Goal: Task Accomplishment & Management: Complete application form

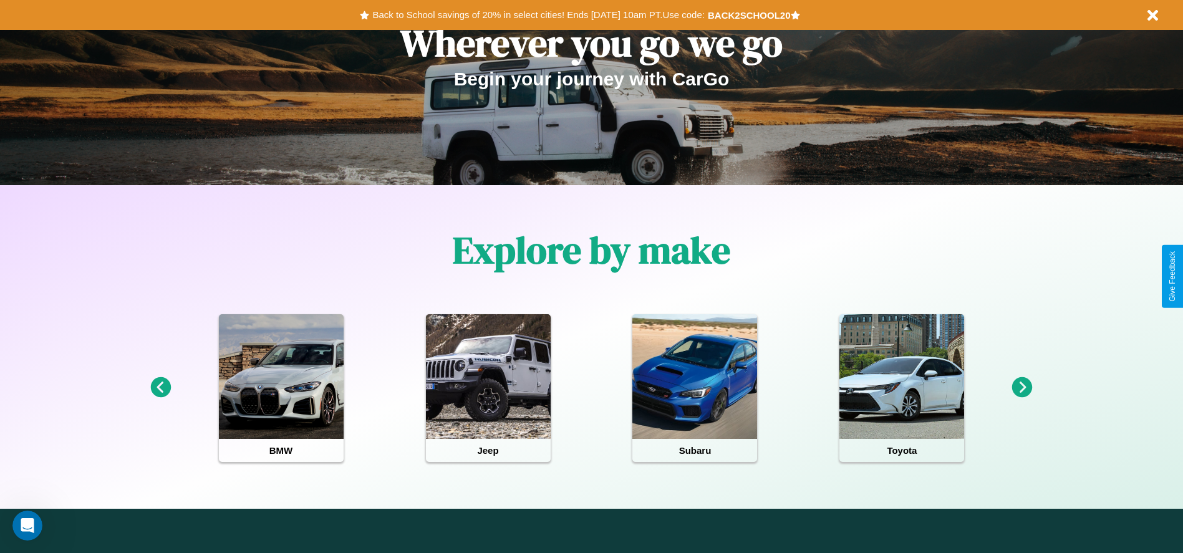
scroll to position [259, 0]
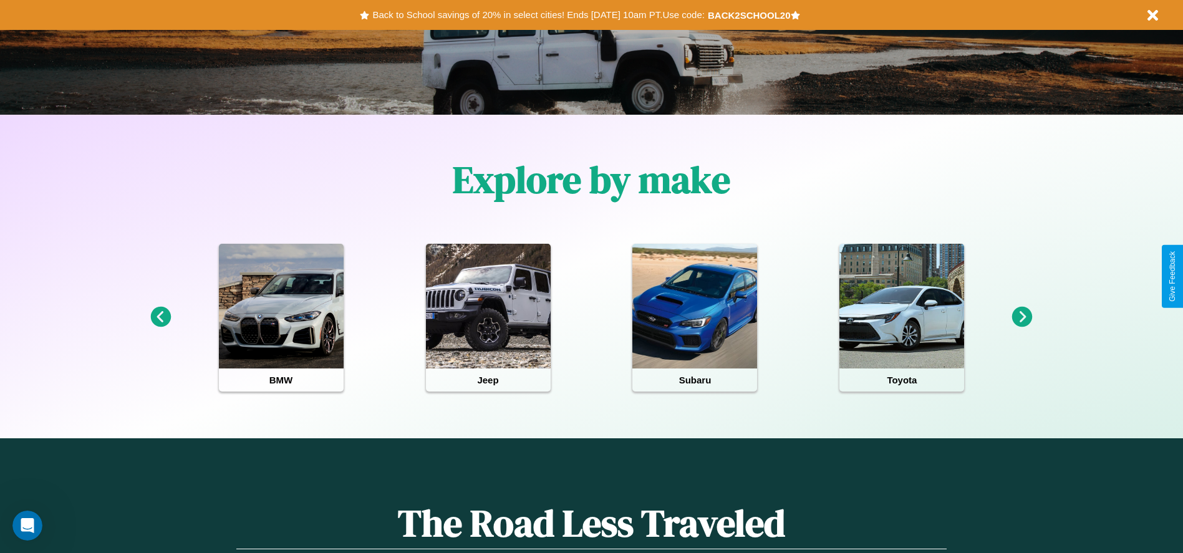
click at [1022, 317] on icon at bounding box center [1022, 317] width 21 height 21
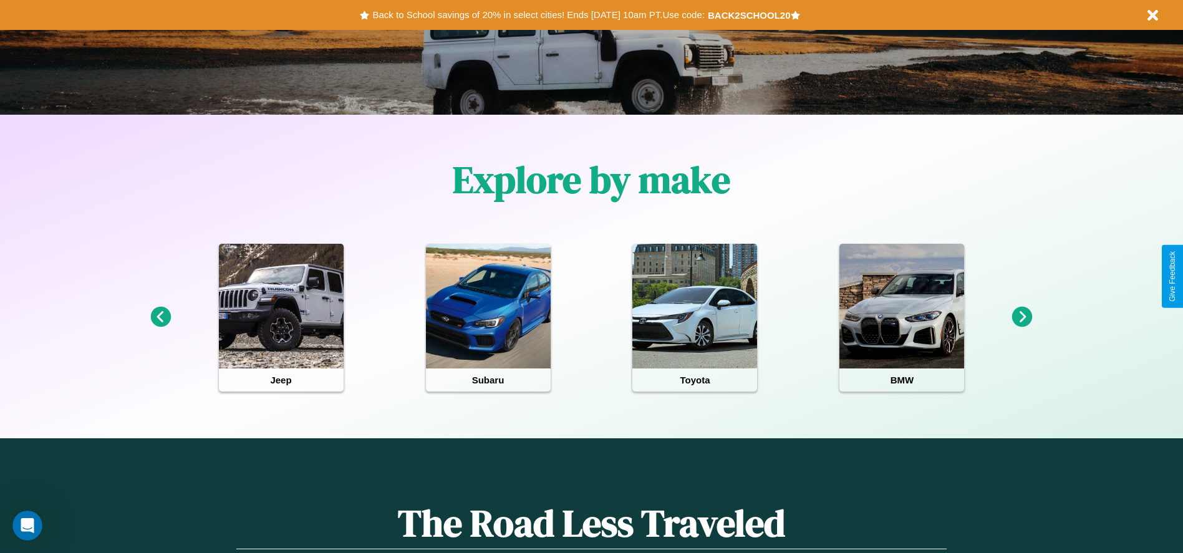
click at [1022, 317] on icon at bounding box center [1022, 317] width 21 height 21
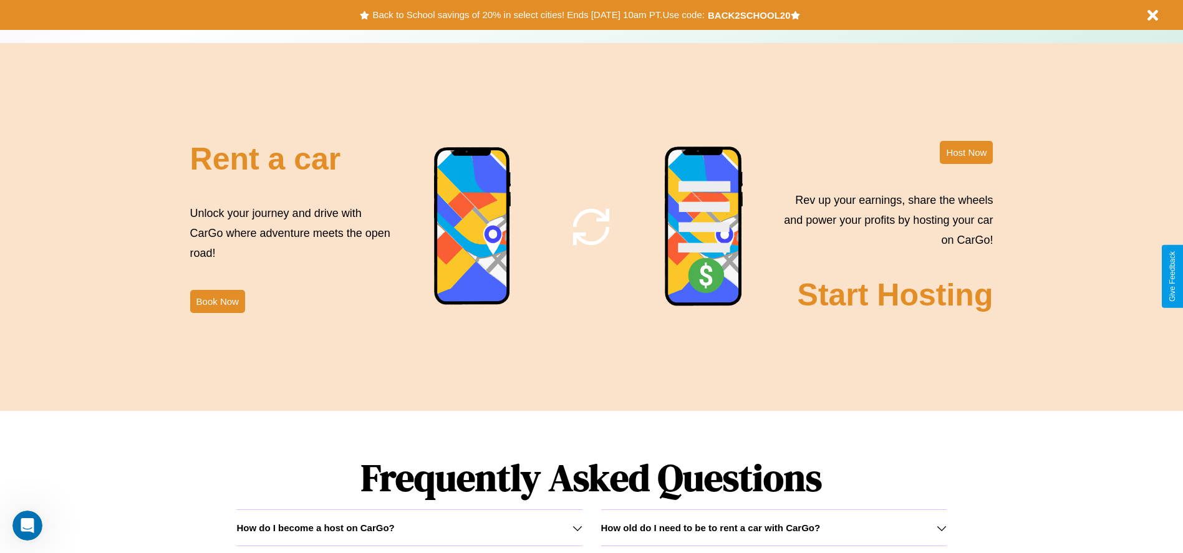
scroll to position [1789, 0]
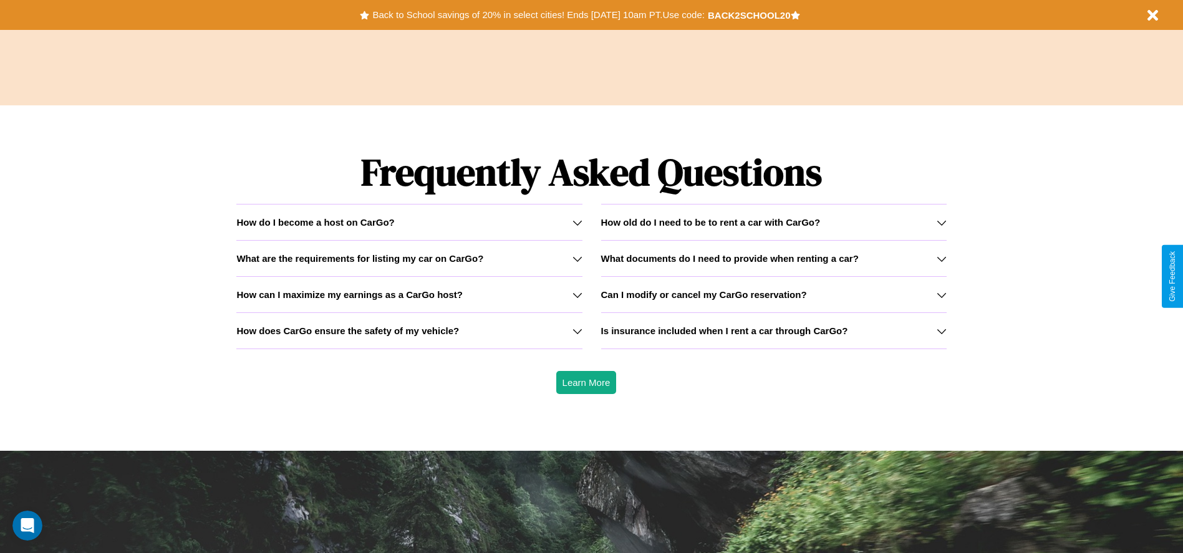
click at [773, 294] on h3 "Can I modify or cancel my CarGo reservation?" at bounding box center [704, 294] width 206 height 11
click at [577, 258] on icon at bounding box center [577, 259] width 10 height 10
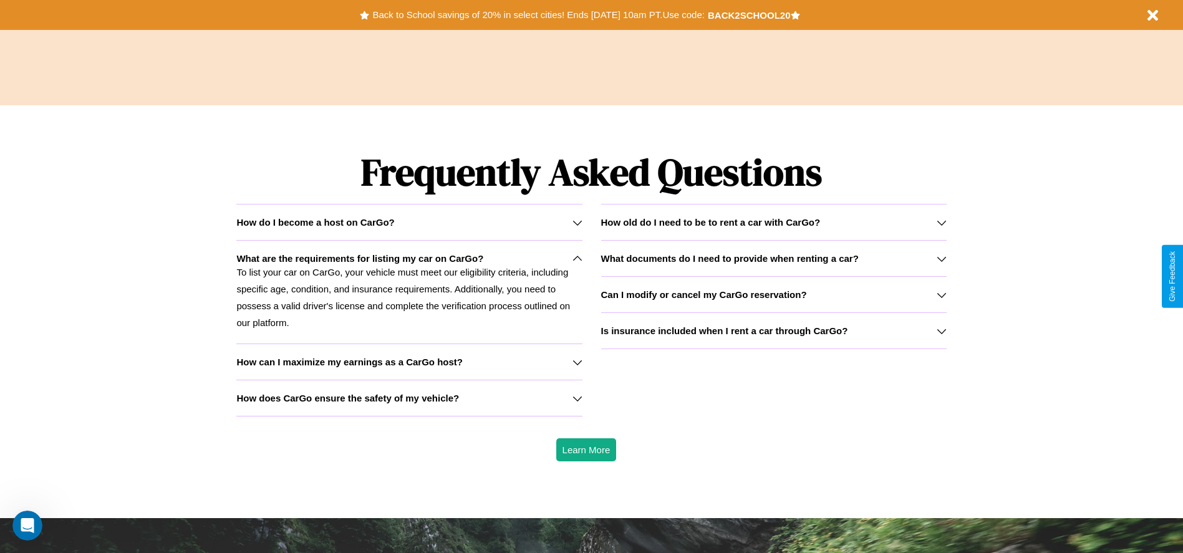
click at [577, 362] on icon at bounding box center [577, 362] width 10 height 10
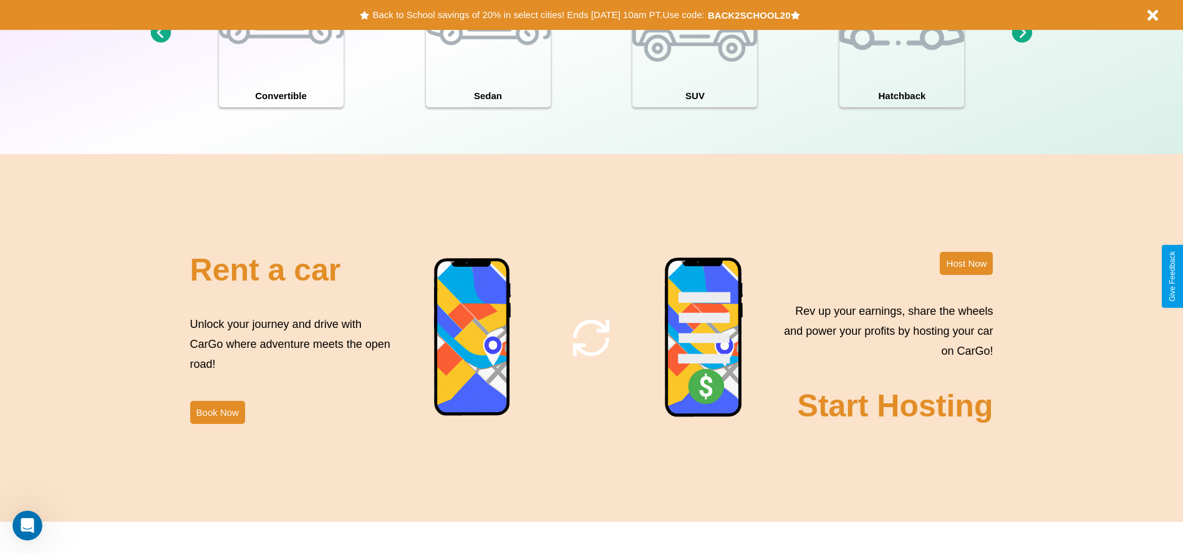
scroll to position [1359, 0]
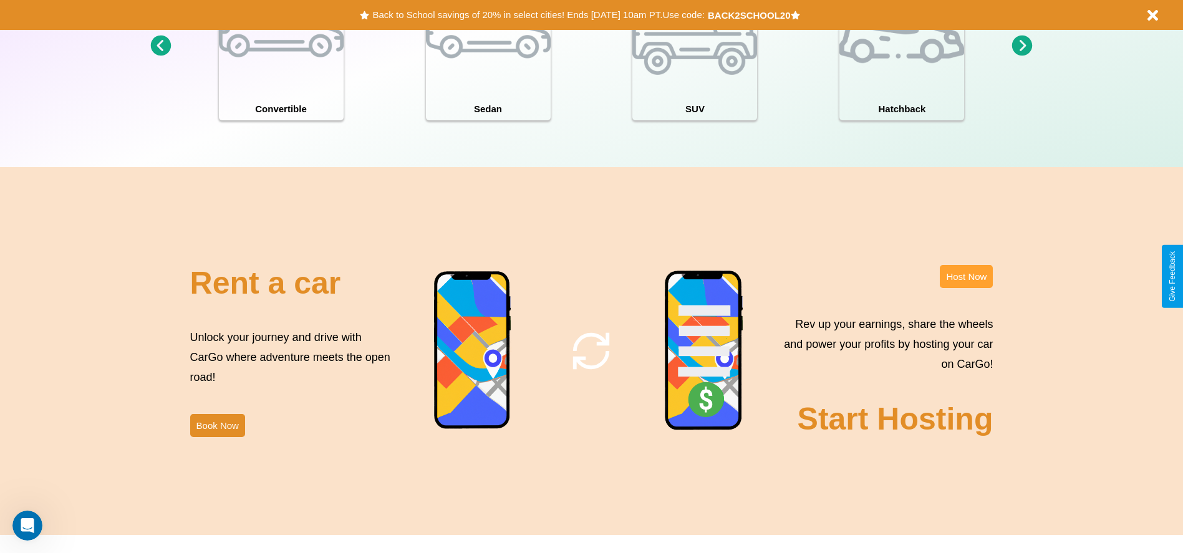
click at [966, 276] on button "Host Now" at bounding box center [966, 276] width 53 height 23
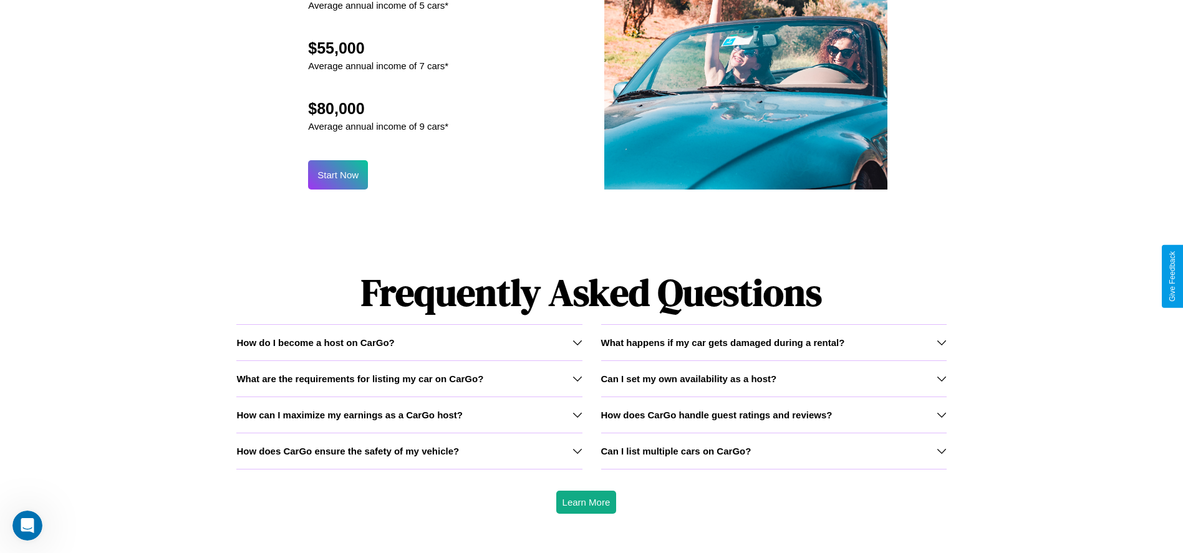
scroll to position [1339, 0]
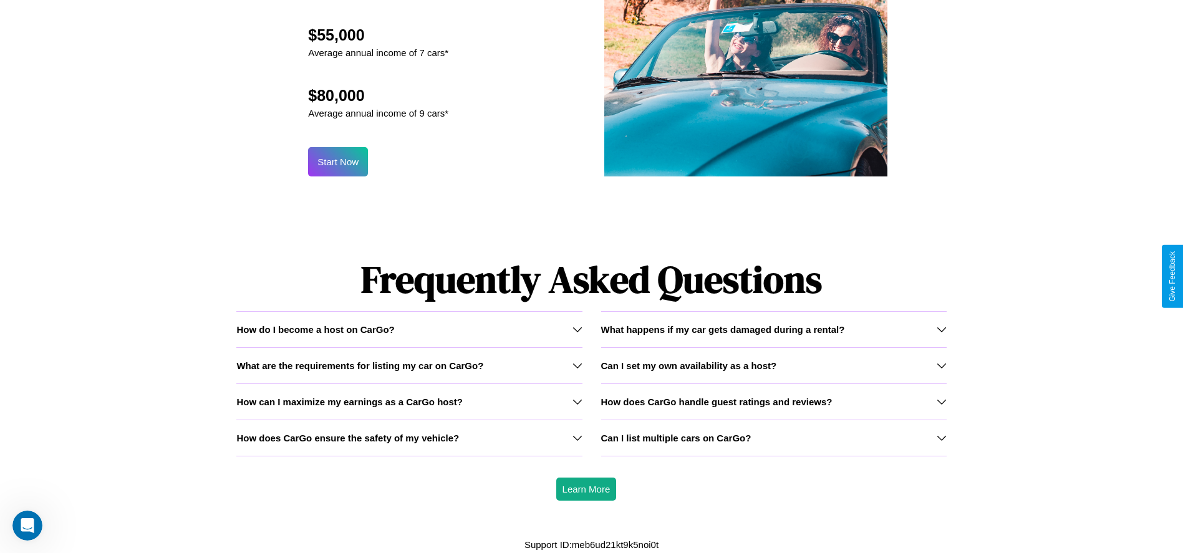
click at [773, 438] on div "Can I list multiple cars on CarGo?" at bounding box center [773, 438] width 345 height 11
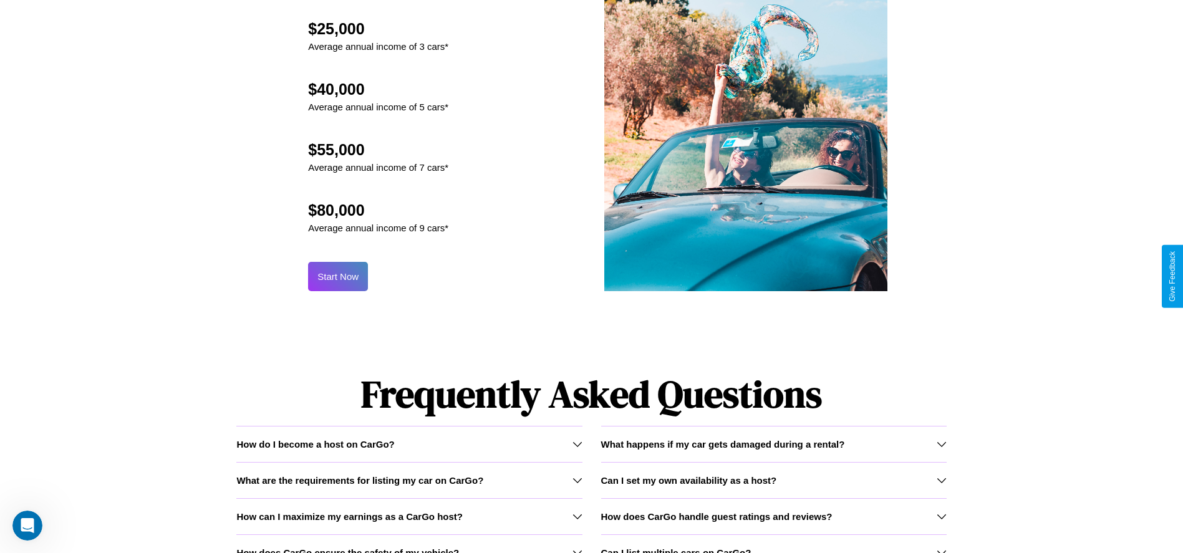
click at [338, 276] on button "Start Now" at bounding box center [338, 276] width 60 height 29
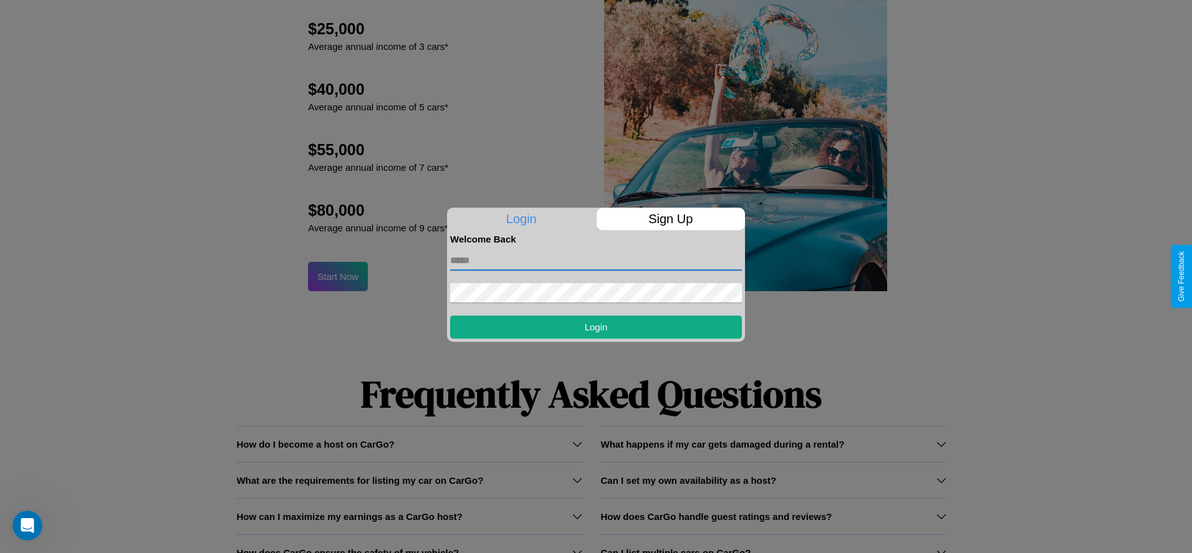
click at [596, 260] on input "text" at bounding box center [596, 261] width 292 height 20
type input "**********"
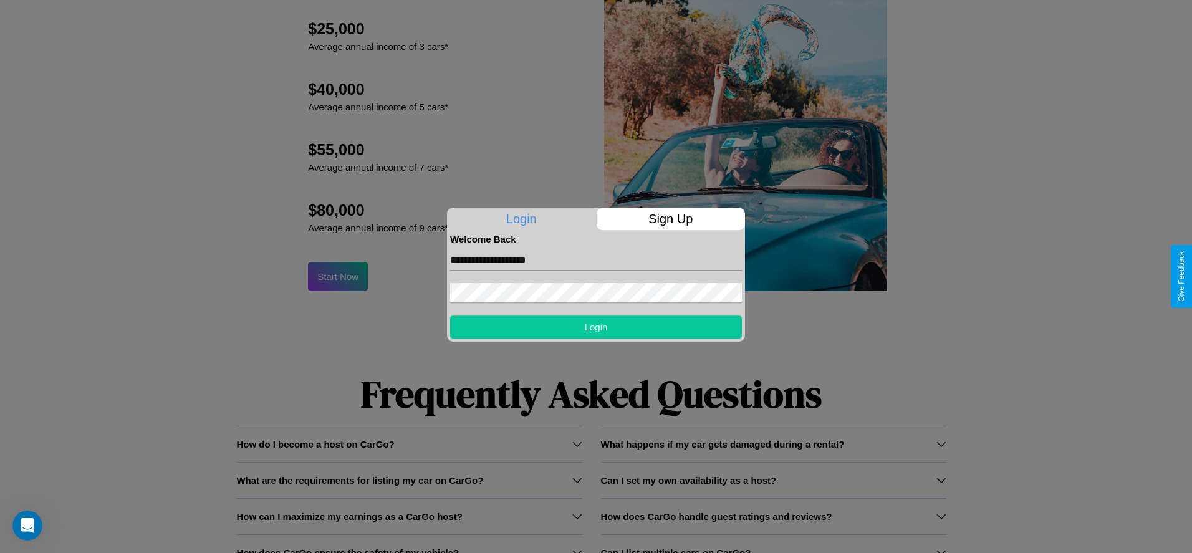
click at [596, 327] on button "Login" at bounding box center [596, 327] width 292 height 23
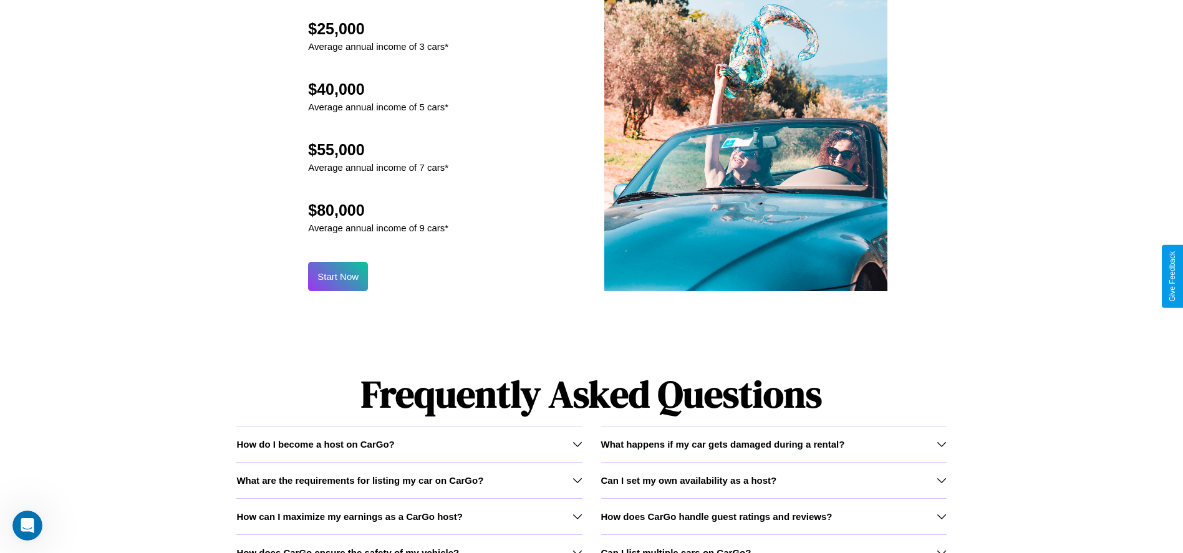
scroll to position [0, 0]
